Goal: Navigation & Orientation: Find specific page/section

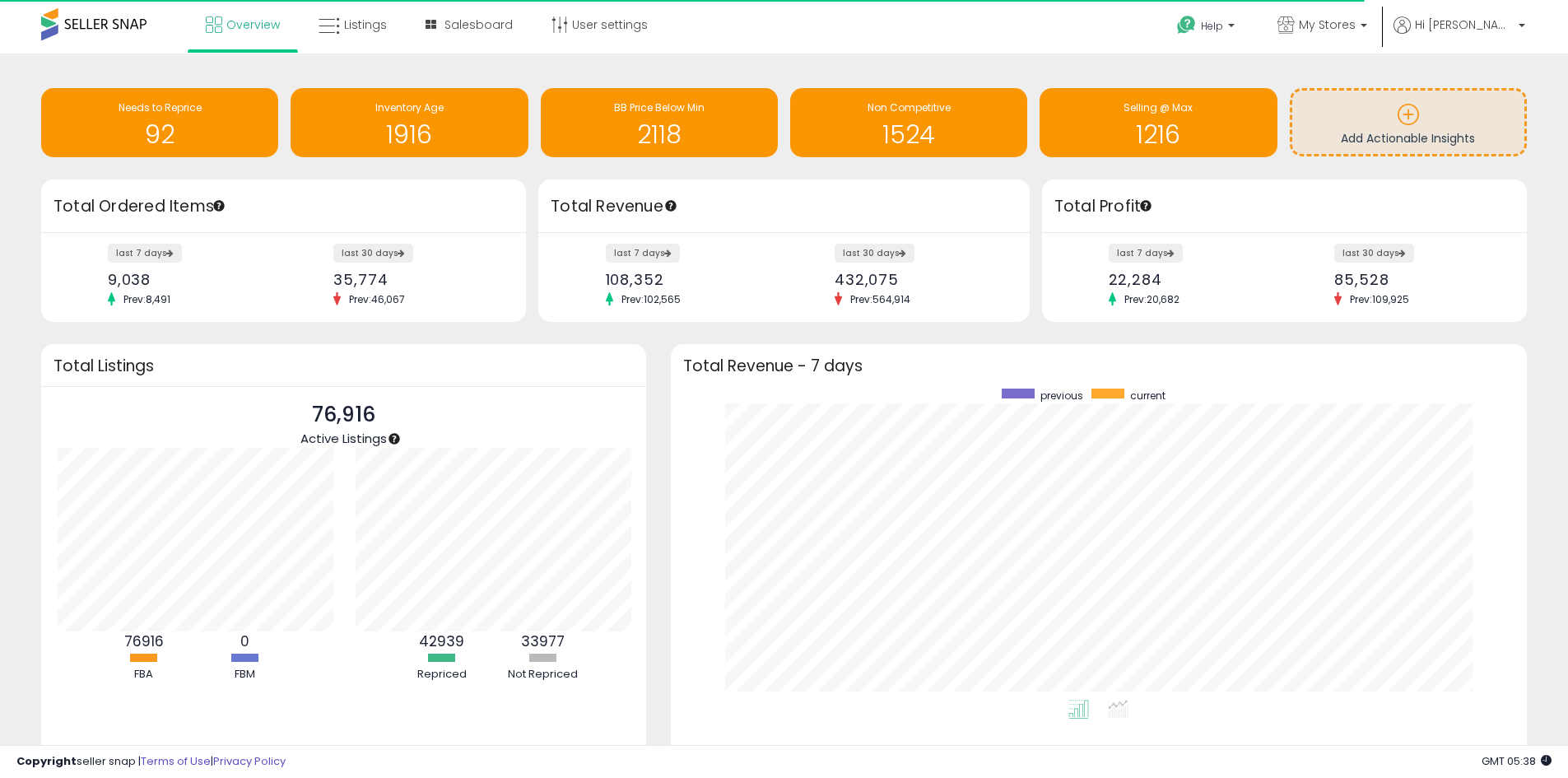
scroll to position [823168, 822369]
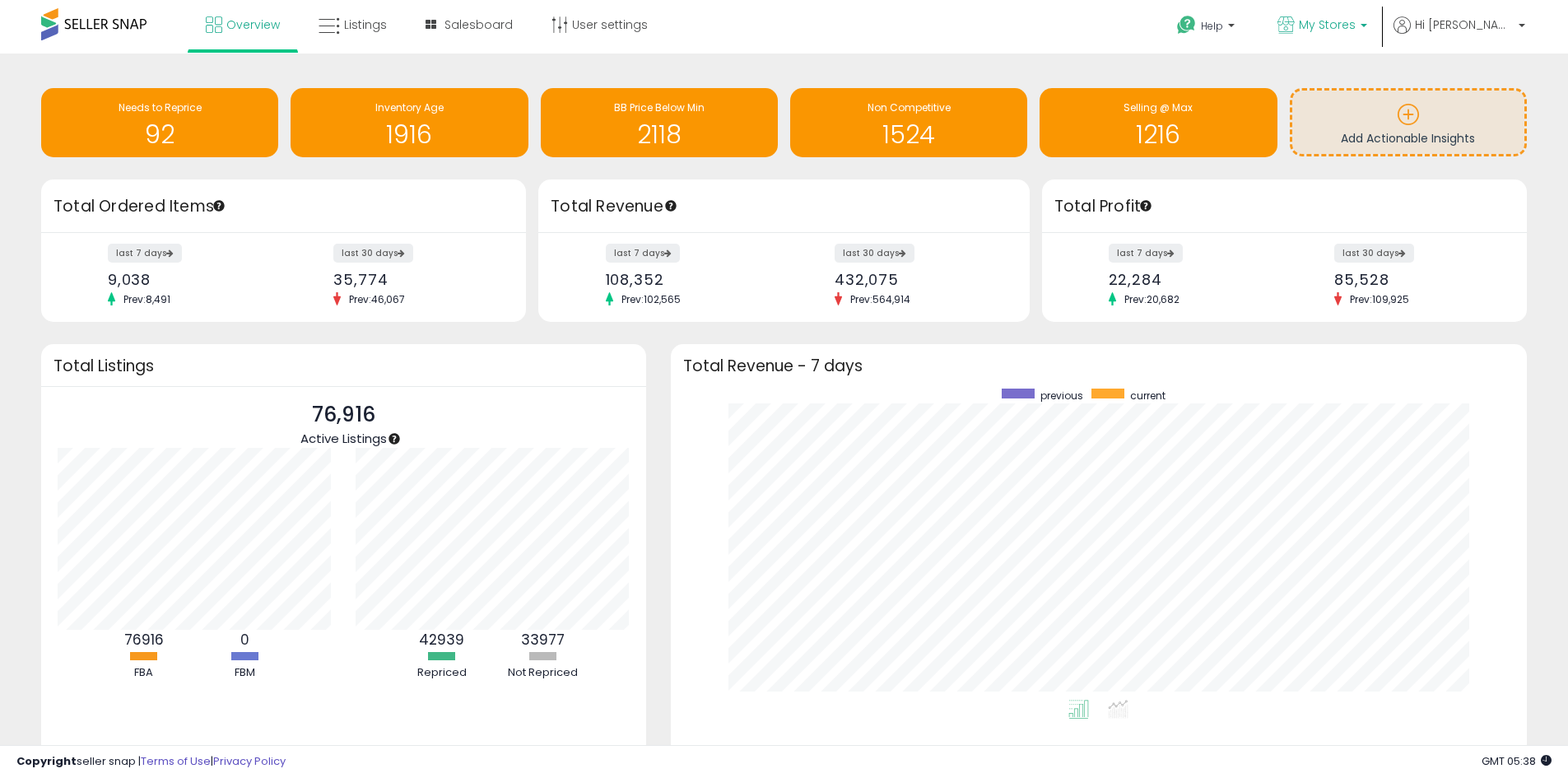
click at [1367, 28] on b at bounding box center [1364, 30] width 7 height 12
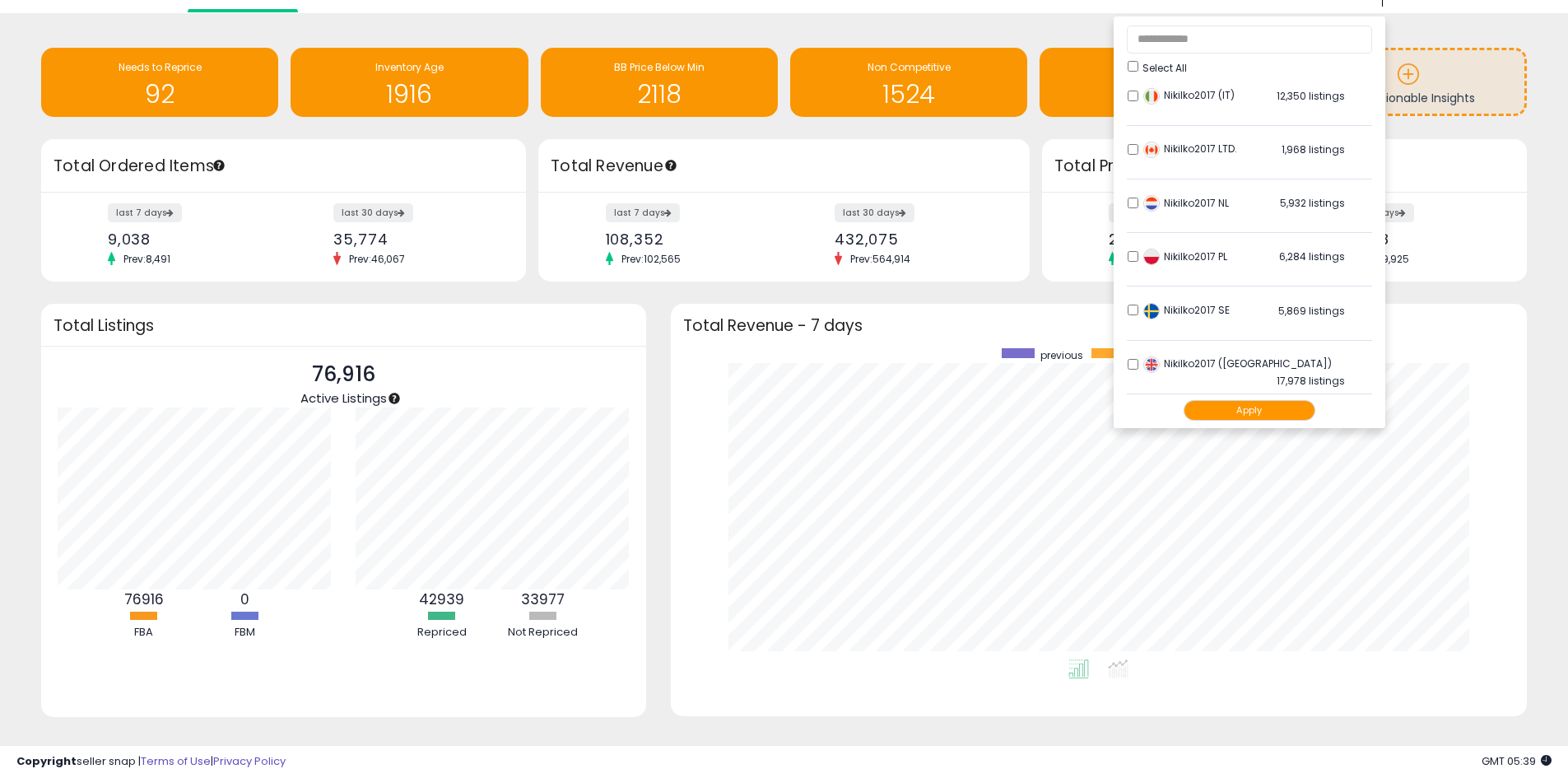
scroll to position [63, 0]
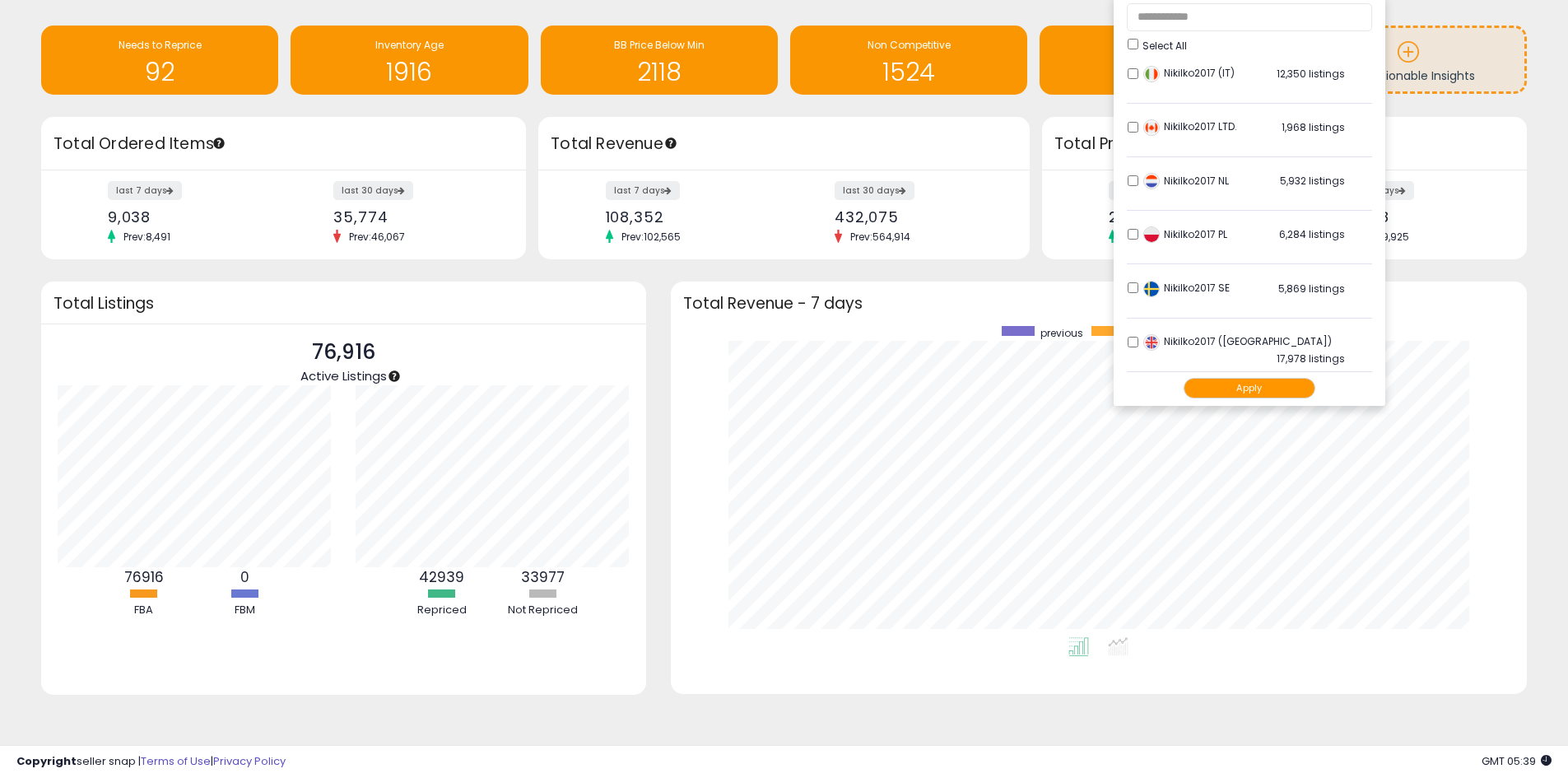
click at [1543, 228] on div "Retrieving insights data.. Needs to Reprice 92 Inventory Age 1916 BB Price Belo…" at bounding box center [784, 372] width 1552 height 729
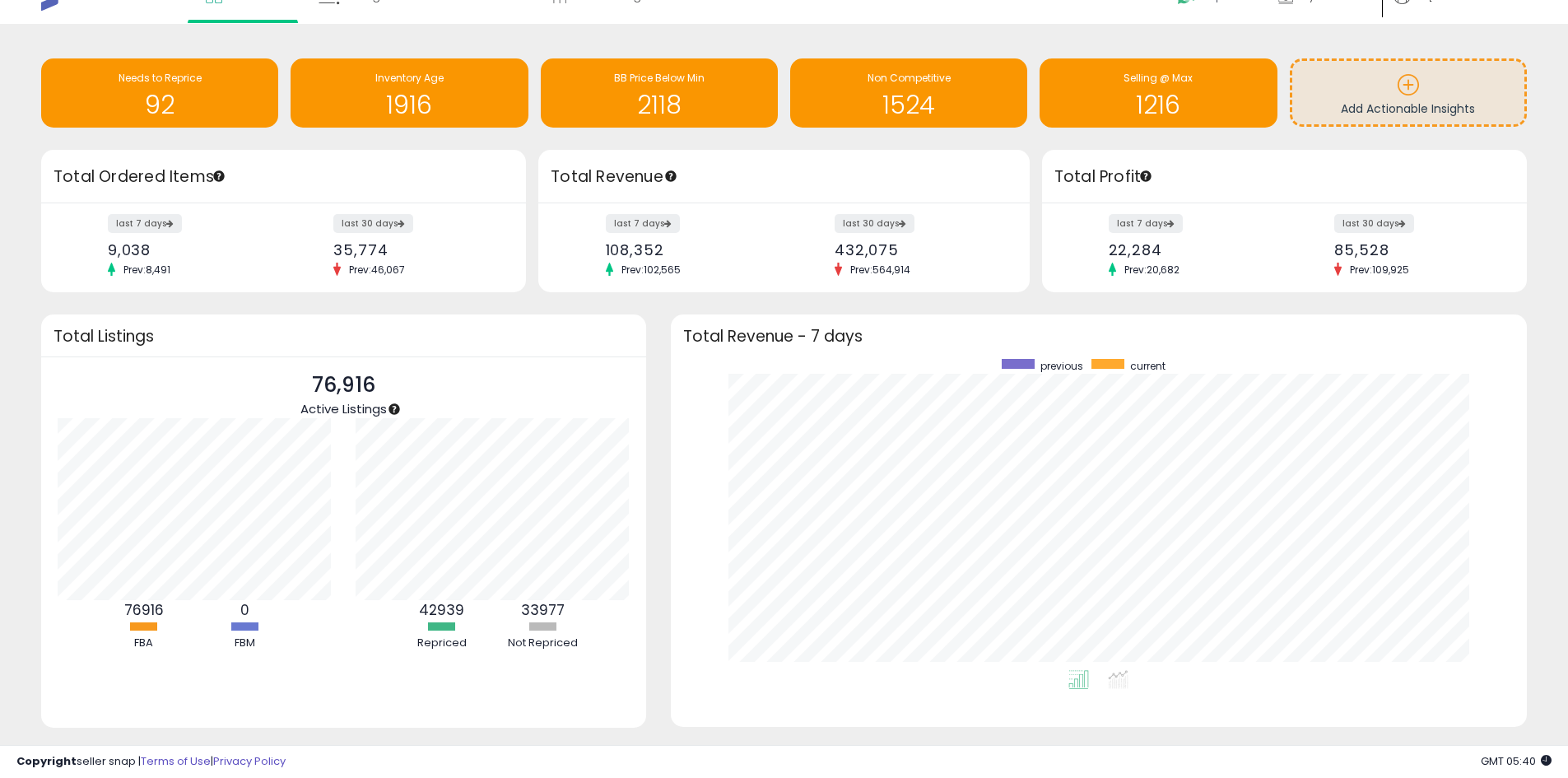
scroll to position [0, 0]
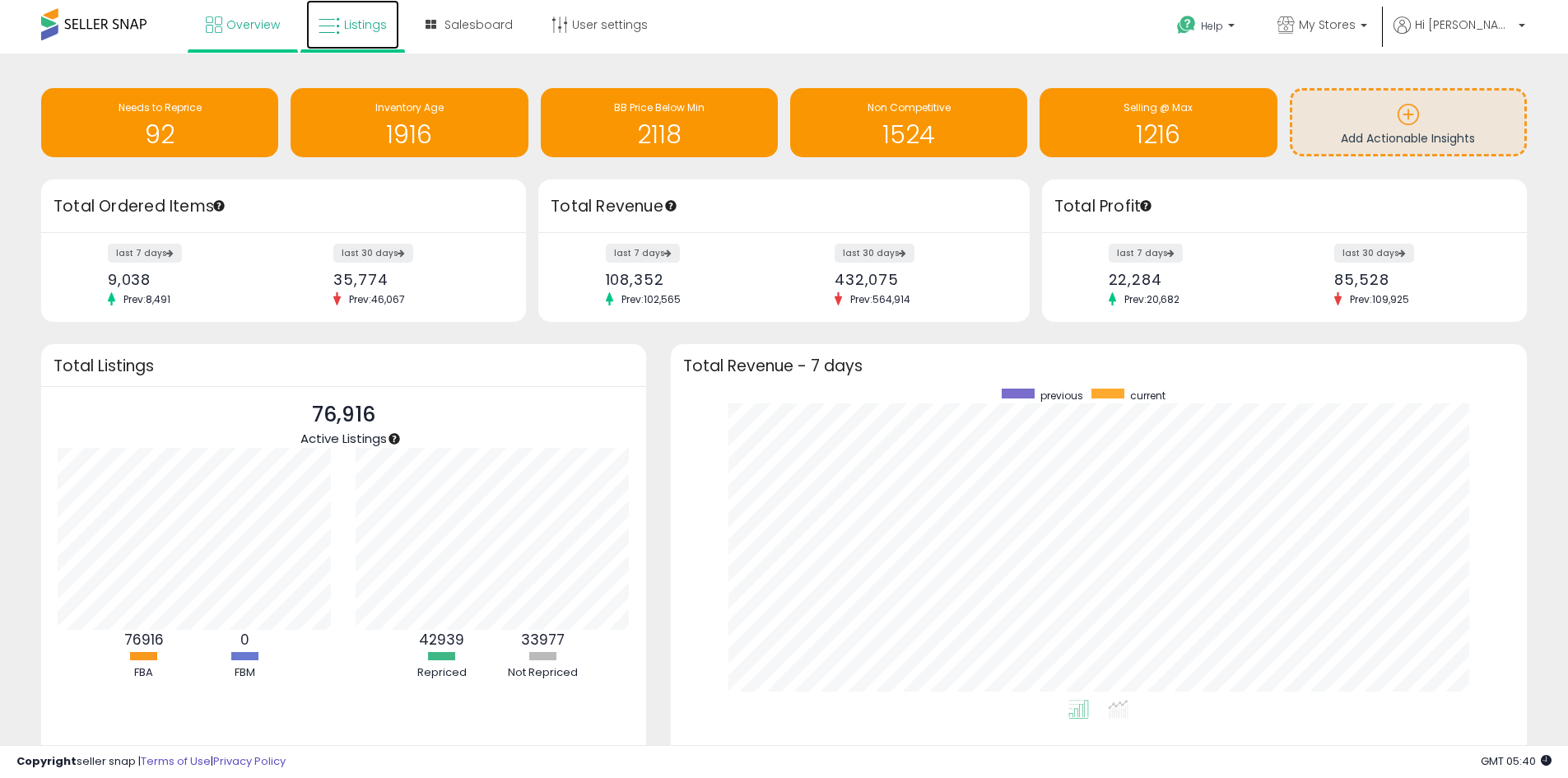
drag, startPoint x: 360, startPoint y: 19, endPoint x: 369, endPoint y: 15, distance: 9.8
click at [360, 19] on span "Listings" at bounding box center [365, 25] width 43 height 17
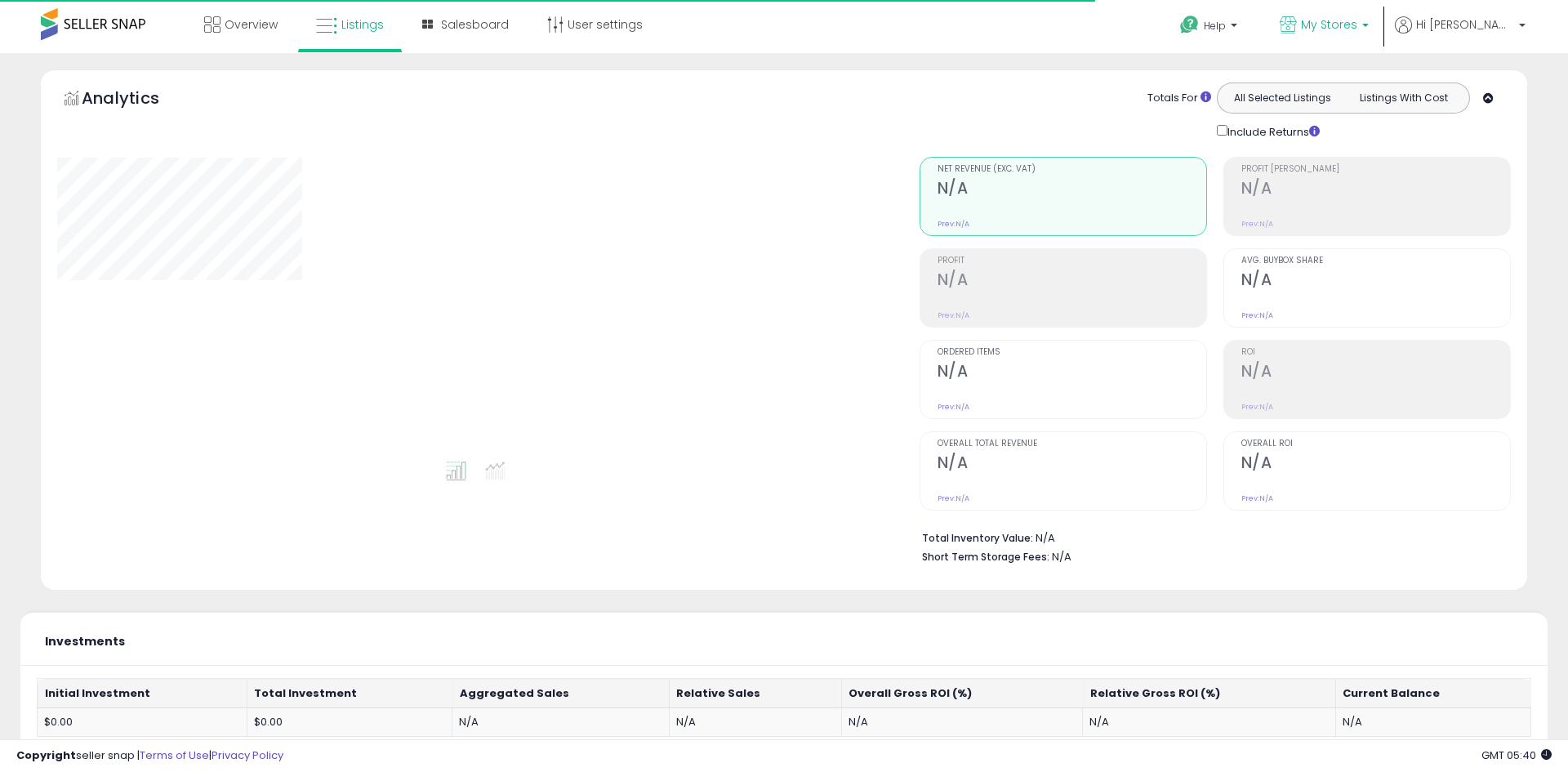
click at [1357, 27] on span "My Stores" at bounding box center [1329, 25] width 56 height 17
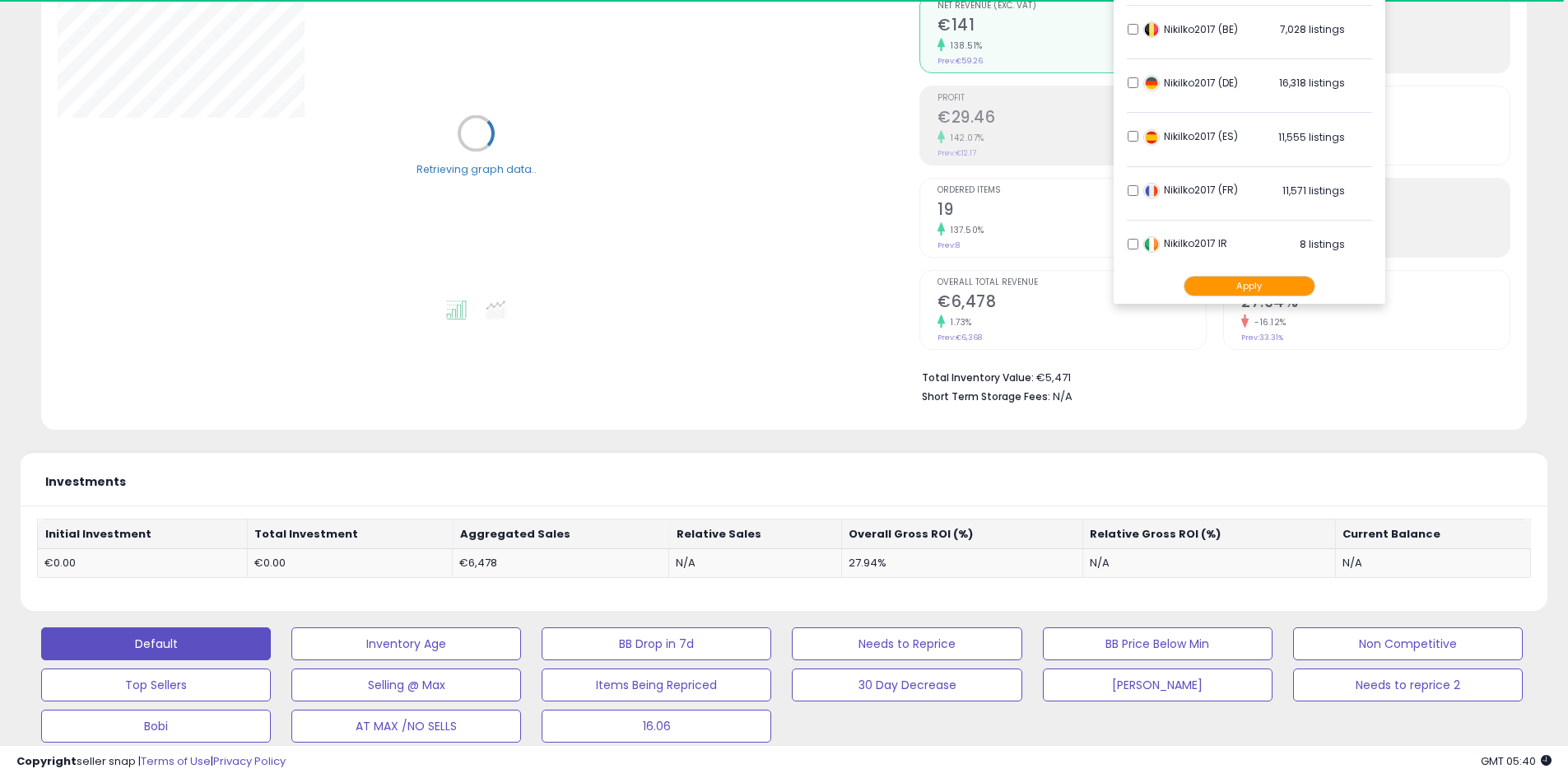
click at [1535, 94] on div "Analytics Totals For All Selected Listings Listings With Cost Include Returns" at bounding box center [784, 178] width 1510 height 545
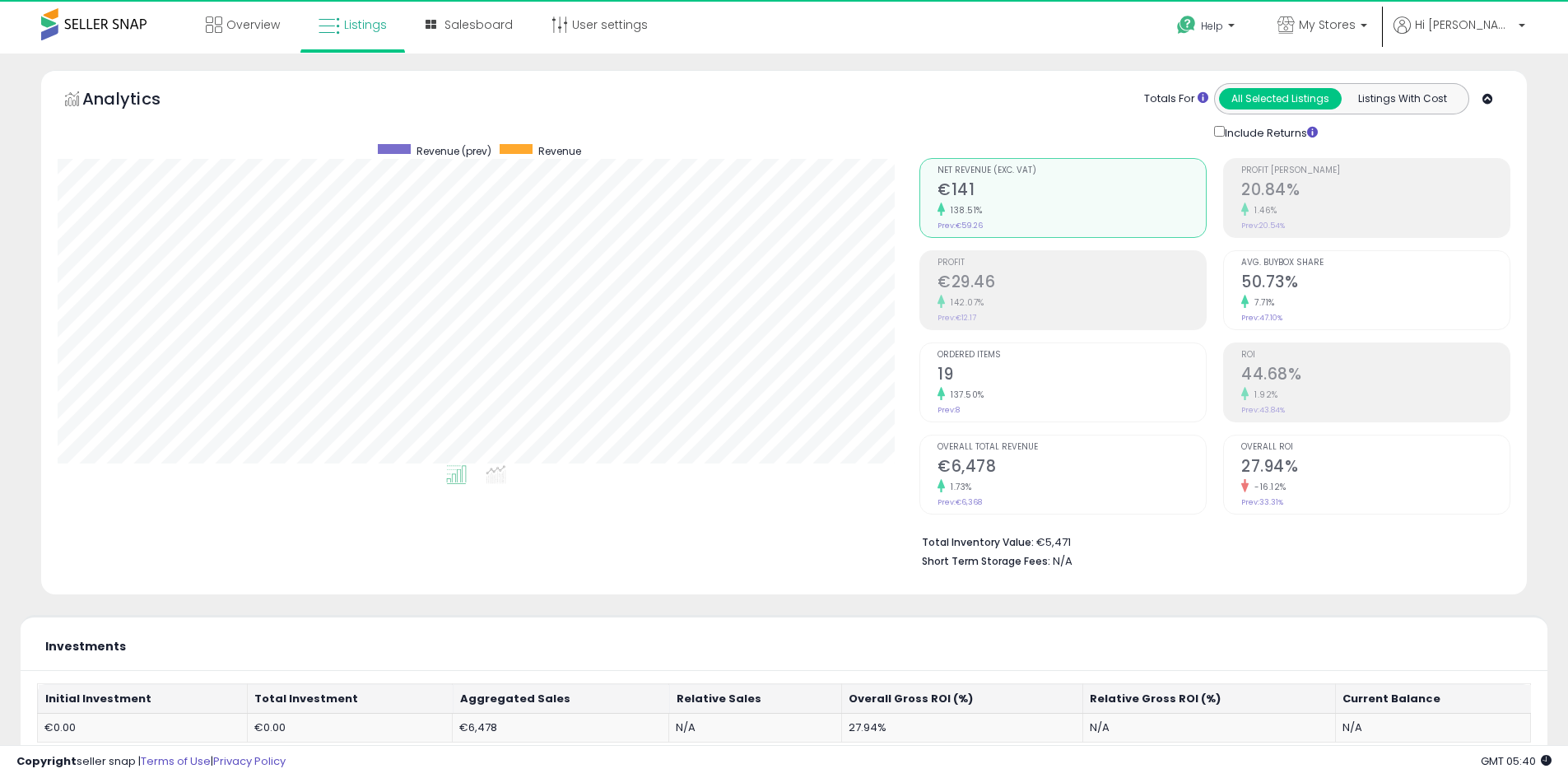
scroll to position [338, 862]
